Goal: Task Accomplishment & Management: Manage account settings

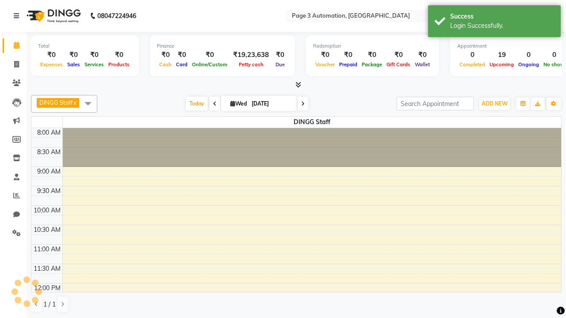
select select "en"
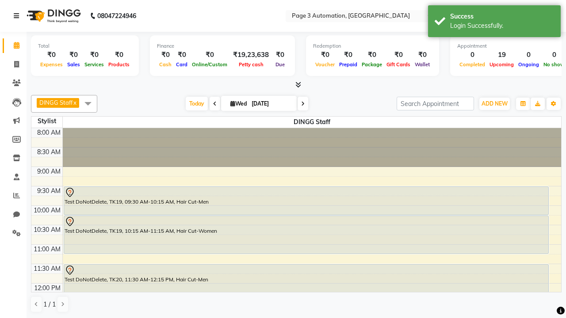
click at [18, 16] on icon at bounding box center [16, 16] width 5 height 6
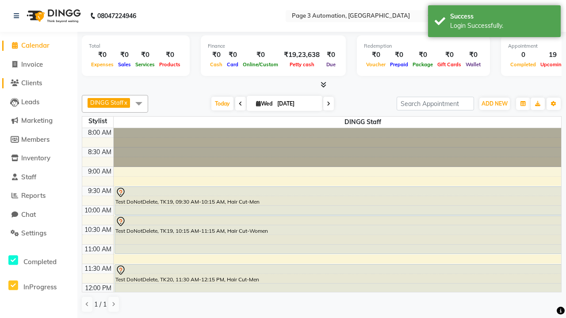
click at [38, 83] on span "Clients" at bounding box center [31, 83] width 21 height 8
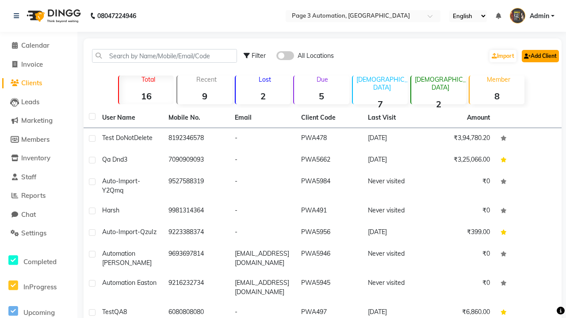
click at [540, 56] on link "Add Client" at bounding box center [540, 56] width 37 height 12
select select "22"
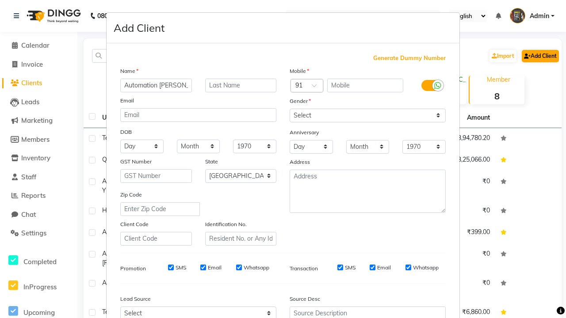
type input "Automation [PERSON_NAME]"
type input "9797992371"
type input "[EMAIL_ADDRESS][DOMAIN_NAME]"
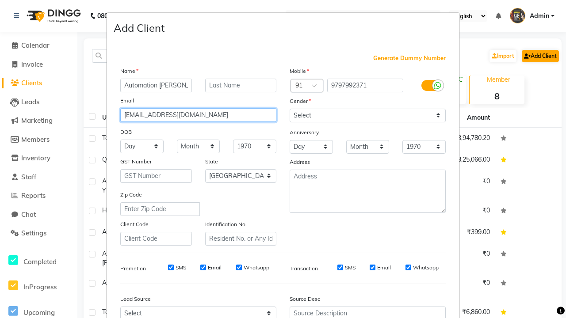
select select "male"
type input "[EMAIL_ADDRESS][DOMAIN_NAME]"
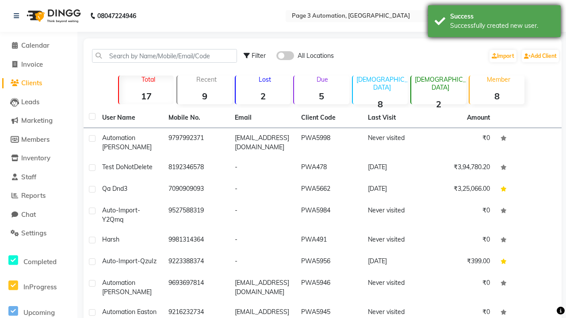
click at [494, 23] on div "Successfully created new user." at bounding box center [502, 25] width 104 height 9
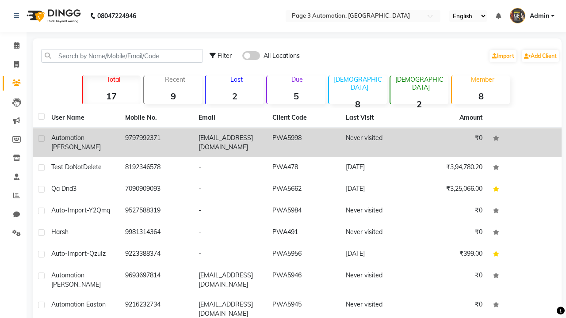
click at [41, 138] on label at bounding box center [41, 138] width 7 height 7
click at [41, 138] on input "checkbox" at bounding box center [41, 139] width 6 height 6
checkbox input "true"
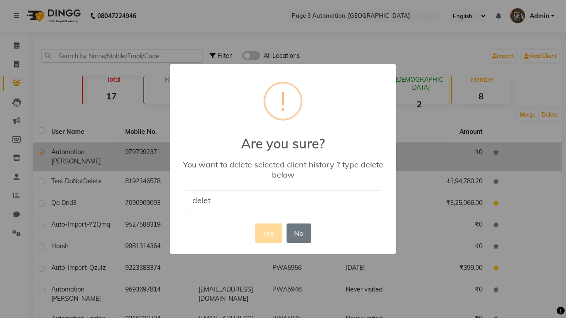
type input "delete"
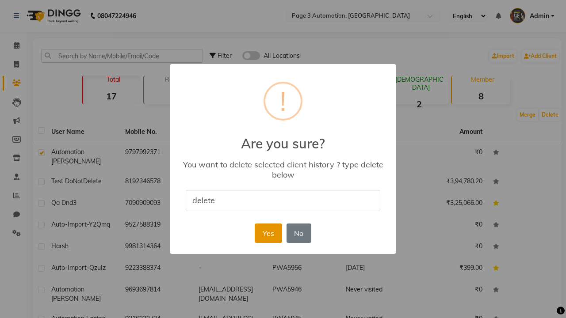
click at [268, 233] on button "Yes" at bounding box center [268, 233] width 27 height 19
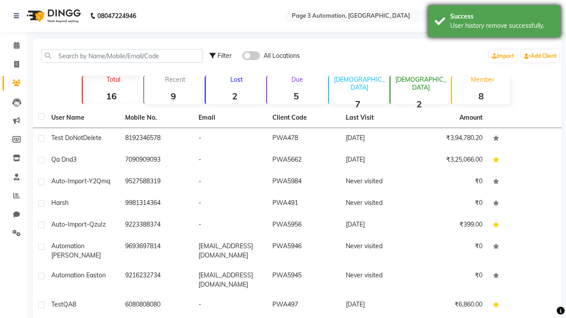
click at [494, 23] on div "User history remove successfully." at bounding box center [502, 25] width 104 height 9
